Goal: Information Seeking & Learning: Understand process/instructions

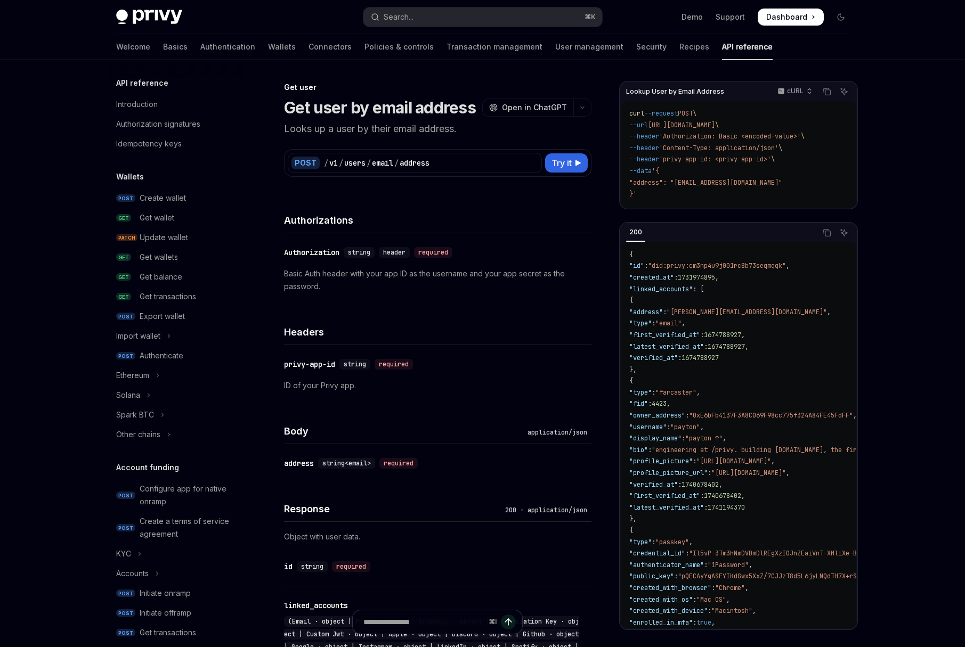
scroll to position [798, 0]
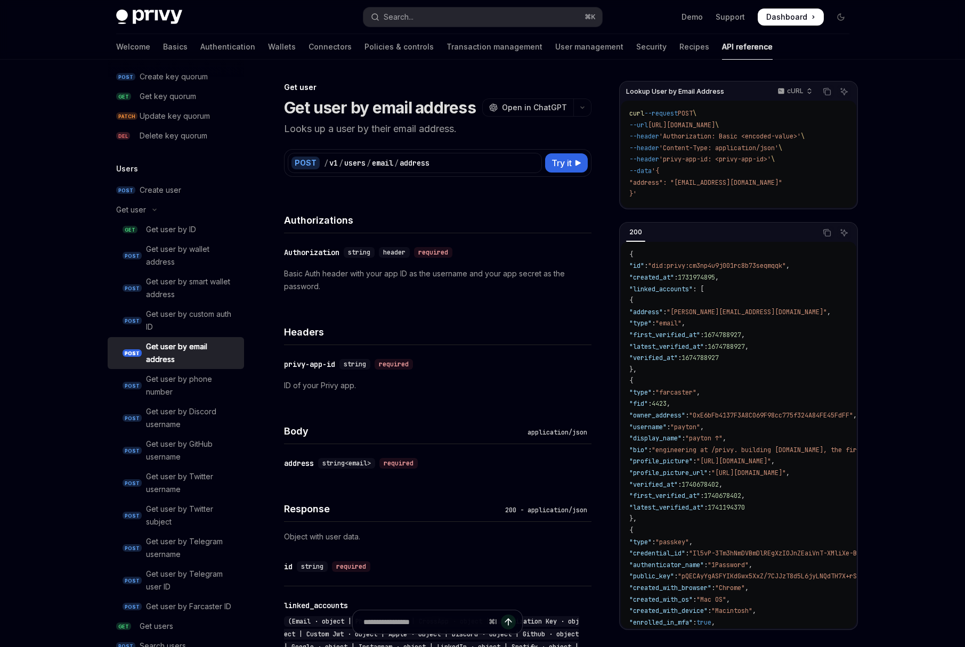
click at [572, 173] on div "POST / v1 / users / email / address Try it" at bounding box center [438, 163] width 300 height 20
click at [572, 168] on button "Try it" at bounding box center [566, 162] width 43 height 19
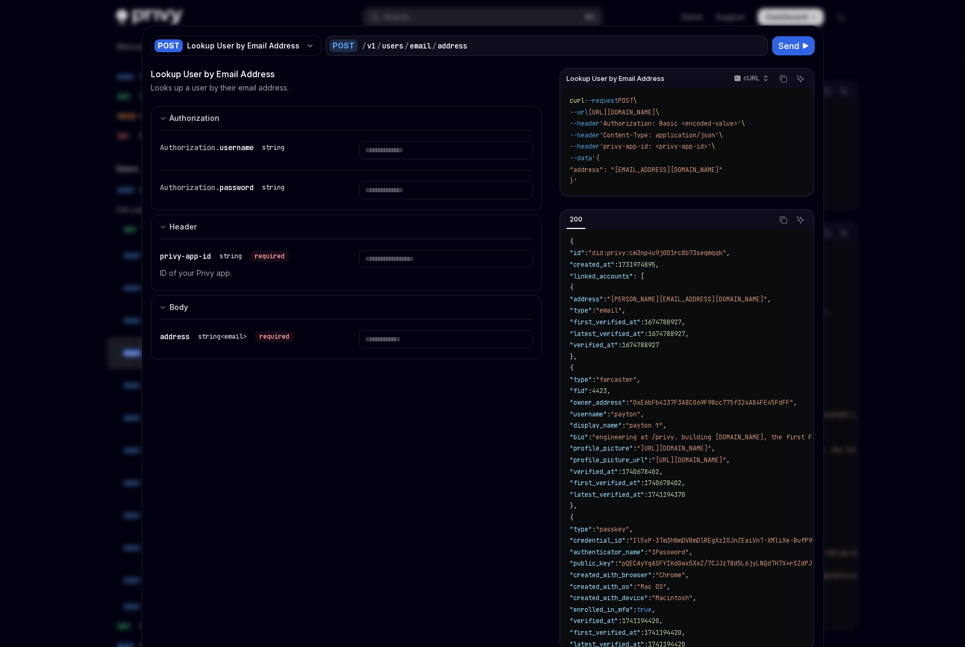
click at [49, 50] on div at bounding box center [482, 323] width 965 height 647
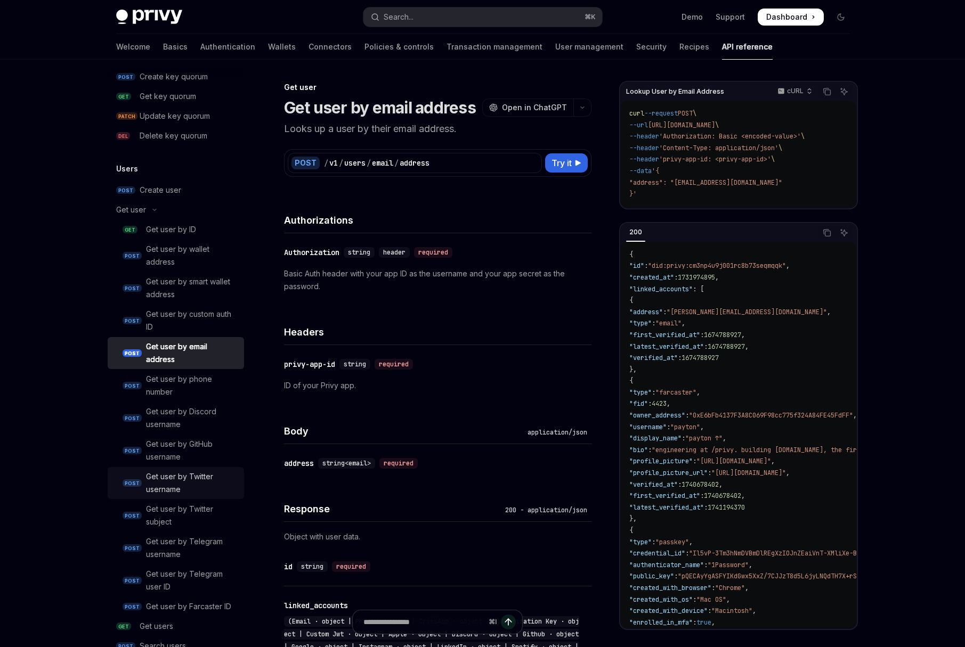
click at [166, 476] on div "Get user by Twitter username" at bounding box center [192, 483] width 92 height 26
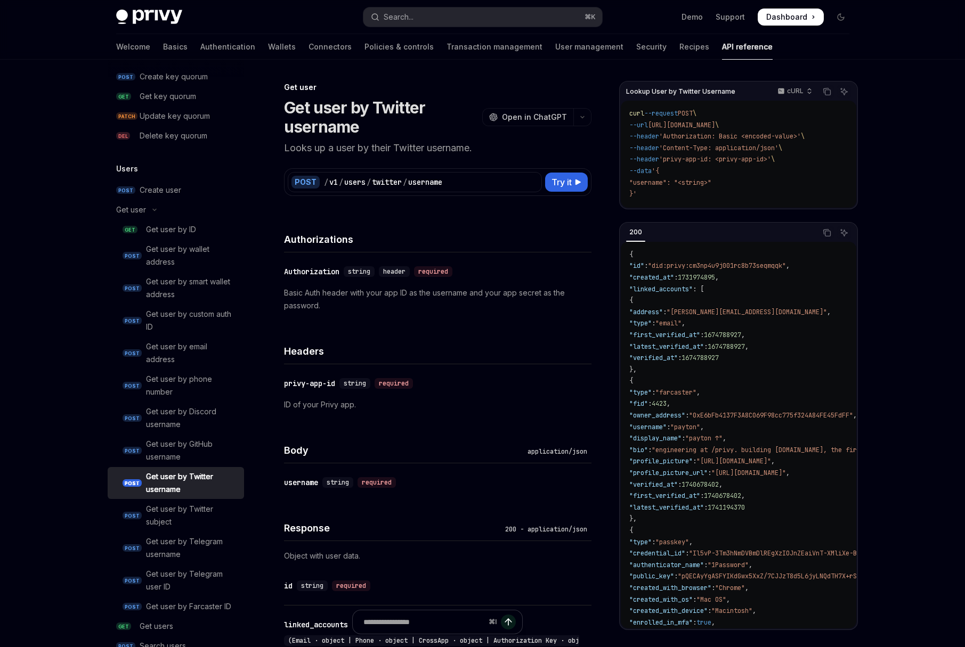
click at [174, 471] on div "Get user by Twitter username" at bounding box center [192, 483] width 92 height 26
type textarea "*"
